Goal: Find contact information: Find contact information

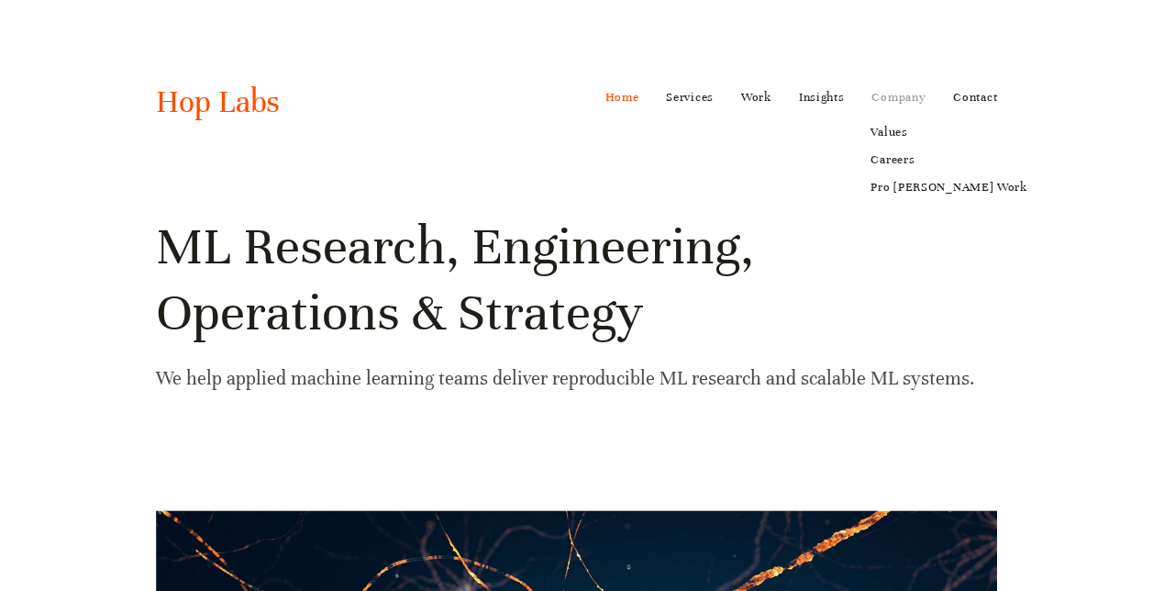
click at [912, 99] on link "Company" at bounding box center [898, 97] width 54 height 29
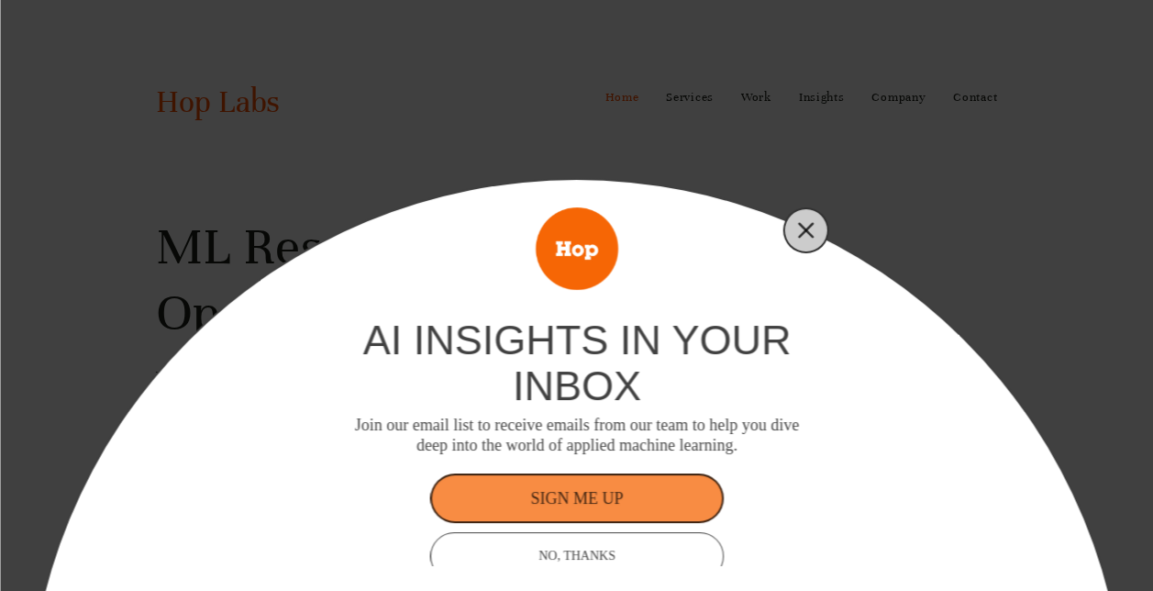
click at [806, 218] on button "Close" at bounding box center [806, 230] width 26 height 26
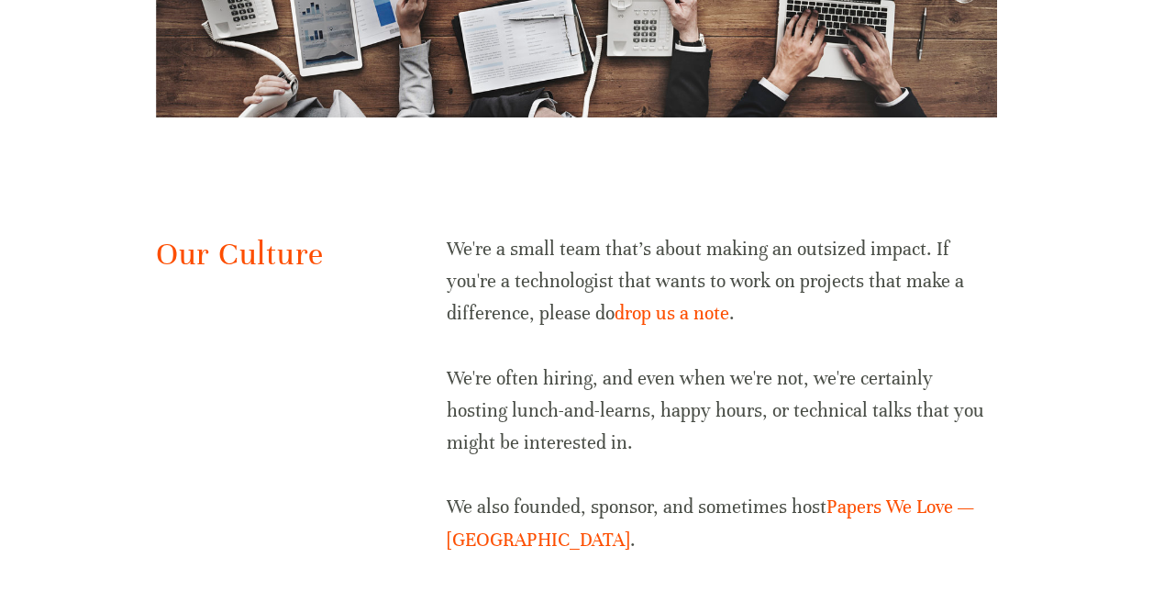
scroll to position [3850, 0]
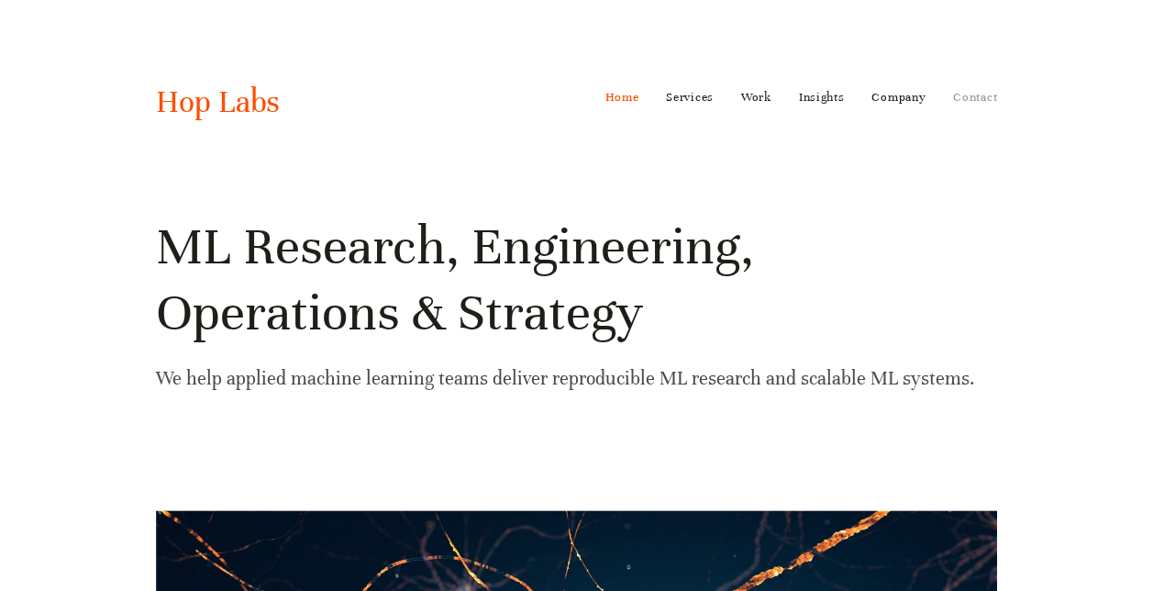
click at [984, 99] on link "Contact" at bounding box center [975, 97] width 44 height 29
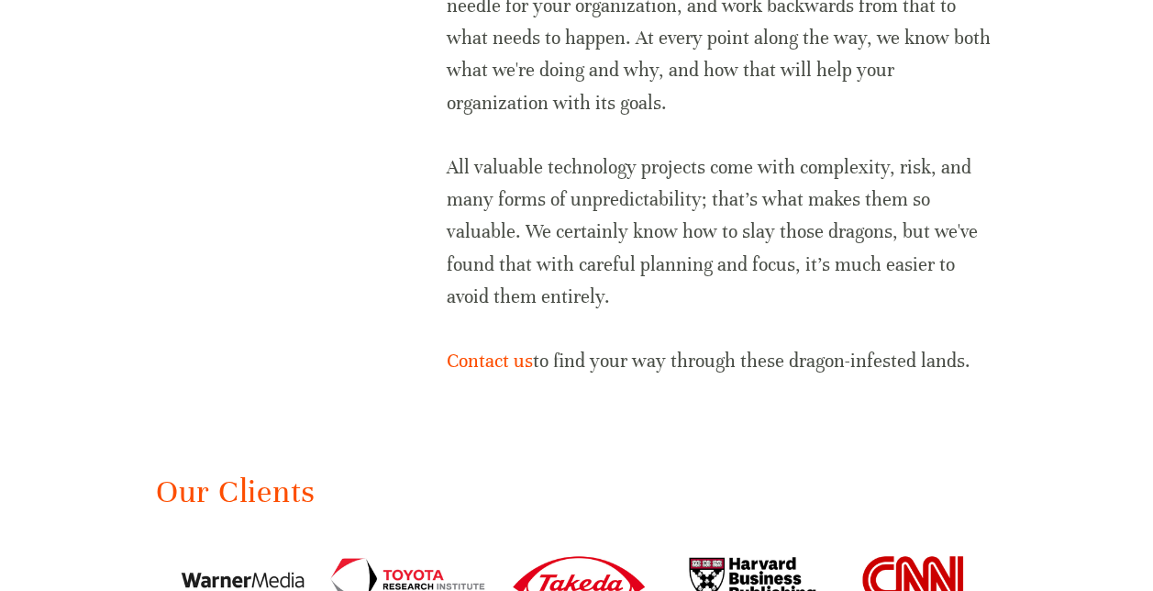
scroll to position [2566, 0]
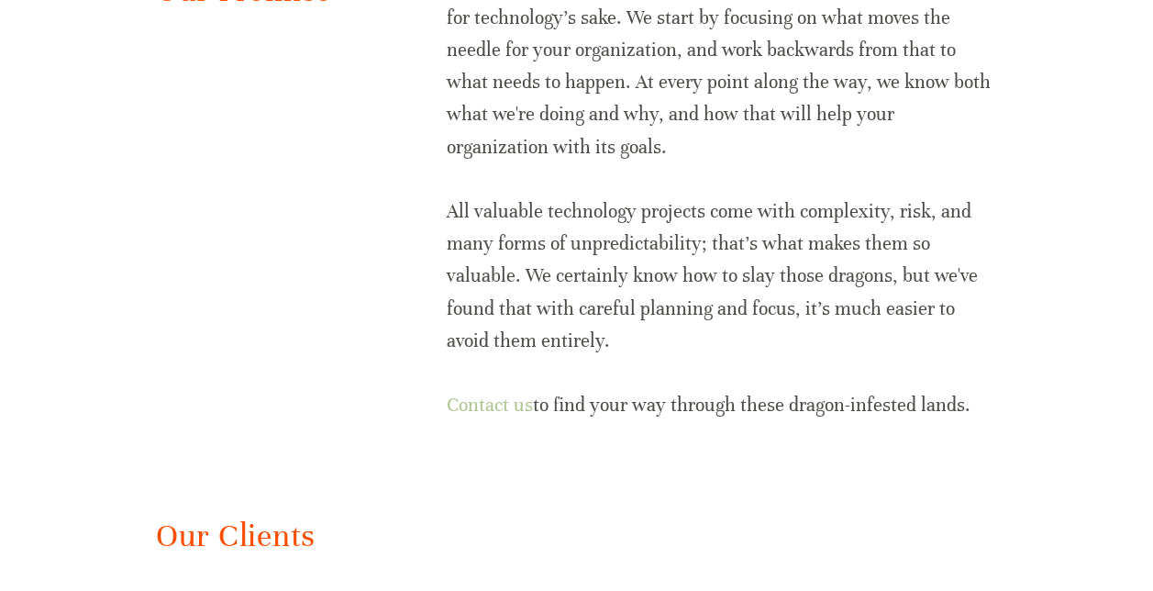
click at [485, 393] on link "Contact us" at bounding box center [490, 404] width 86 height 23
